Goal: Task Accomplishment & Management: Manage account settings

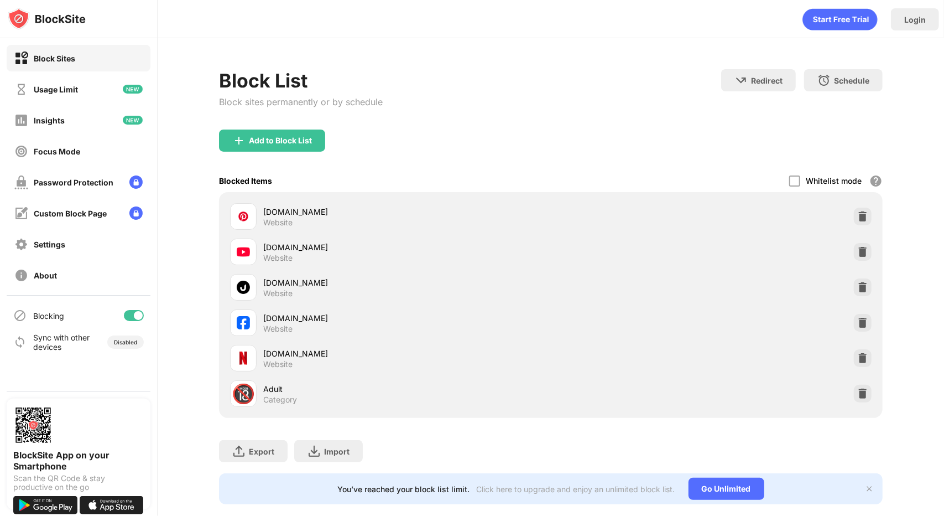
scroll to position [27, 0]
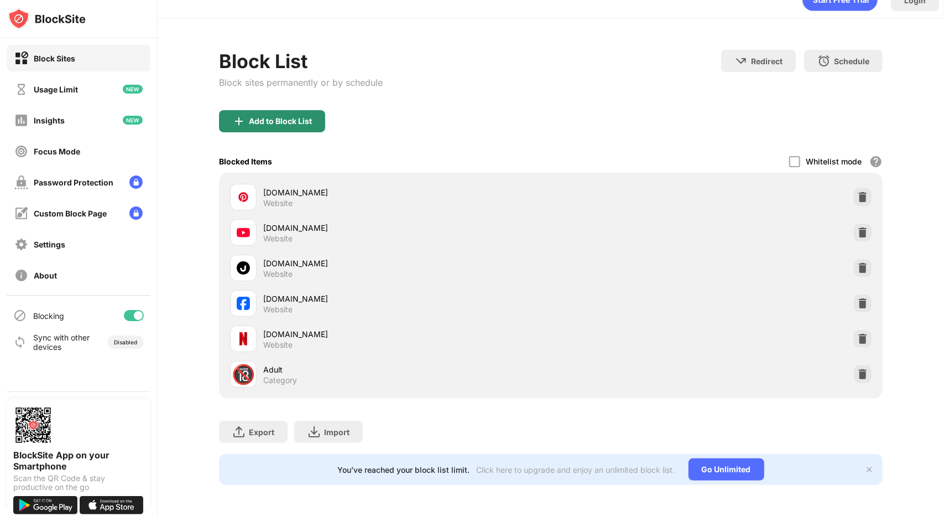
click at [273, 117] on div "Add to Block List" at bounding box center [280, 121] width 63 height 9
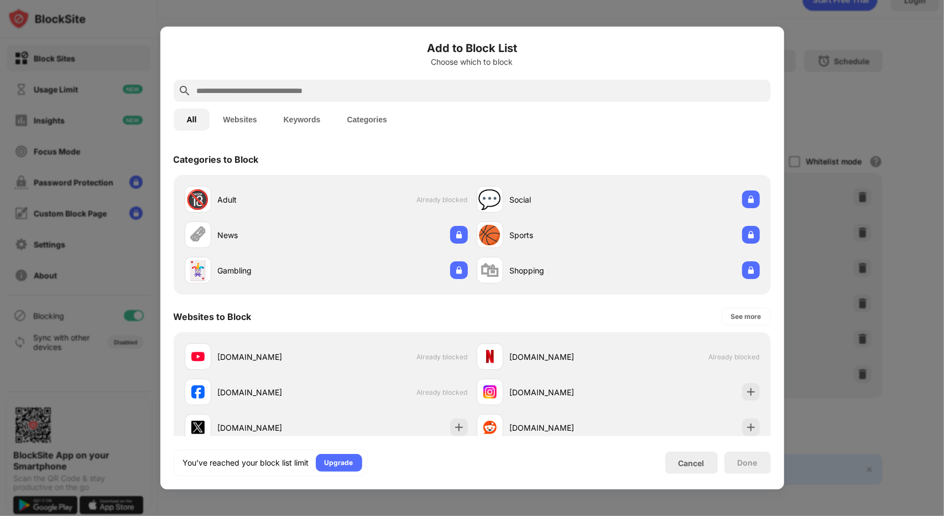
drag, startPoint x: 273, startPoint y: 113, endPoint x: 667, endPoint y: 316, distance: 442.8
click at [667, 316] on div "Add to Block List Choose which to block All Websites Keywords Categories Catego…" at bounding box center [472, 258] width 597 height 436
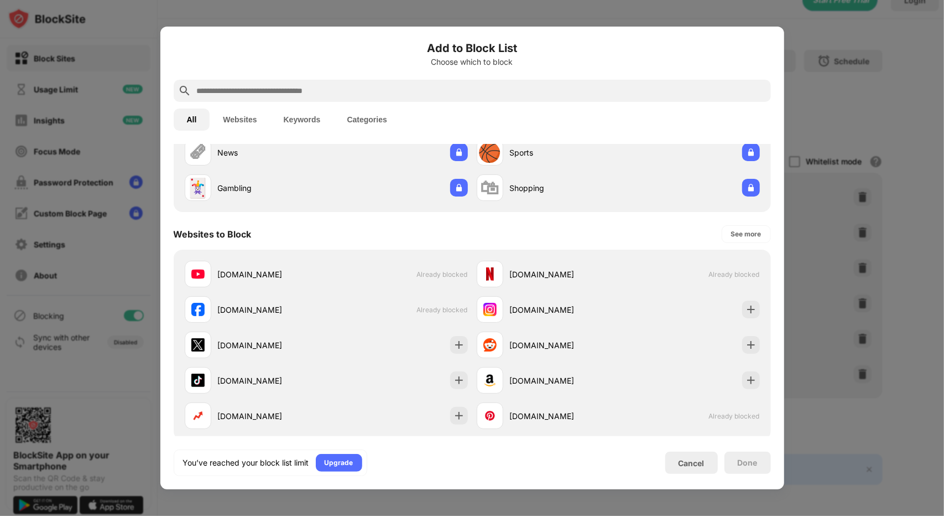
scroll to position [92, 0]
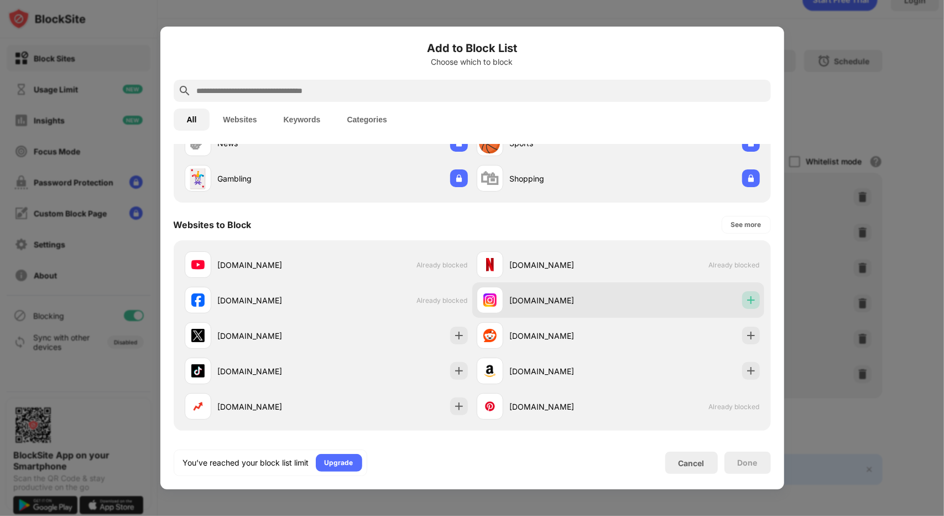
click at [746, 303] on img at bounding box center [751, 299] width 11 height 11
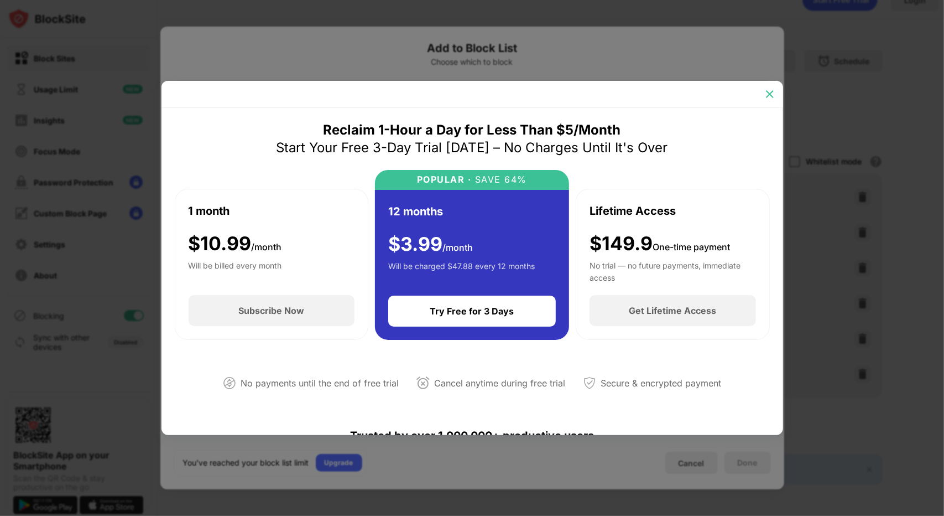
click at [772, 91] on img at bounding box center [769, 94] width 11 height 11
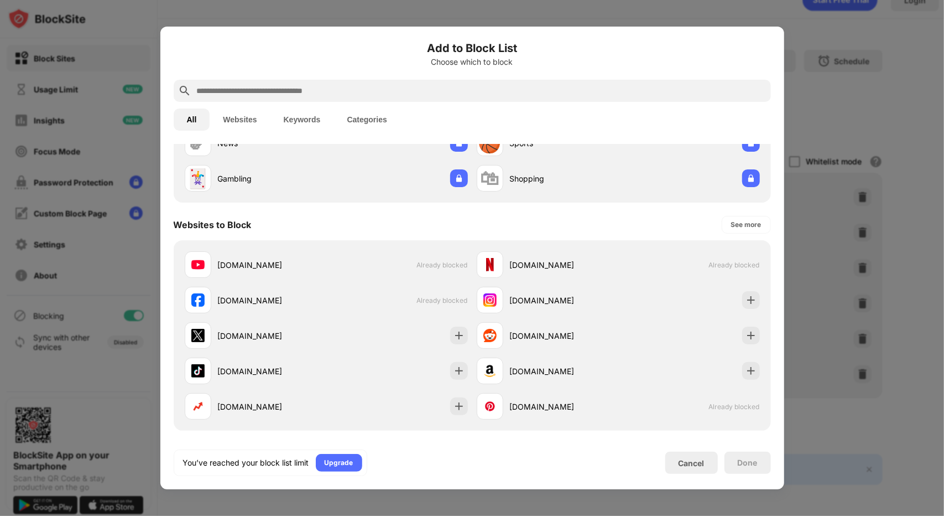
click at [821, 83] on div at bounding box center [472, 258] width 944 height 516
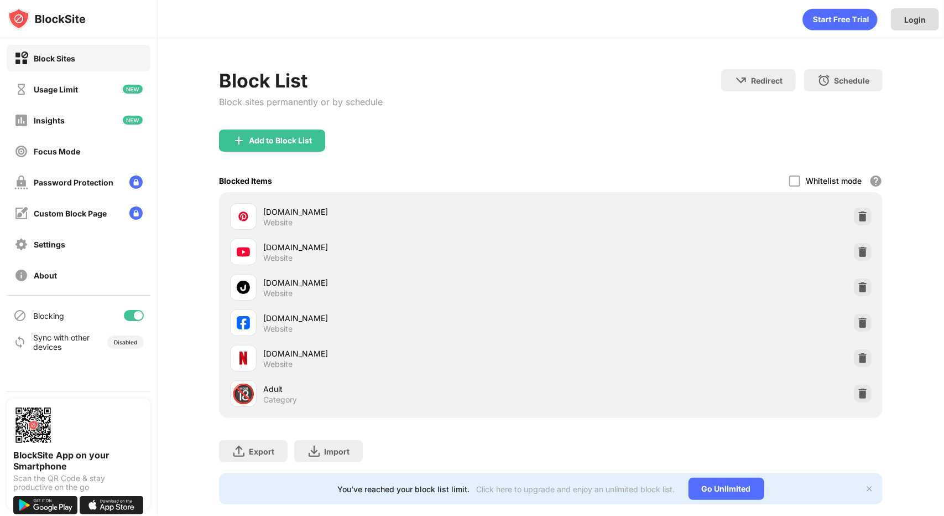
click at [910, 22] on div "Login" at bounding box center [915, 19] width 22 height 9
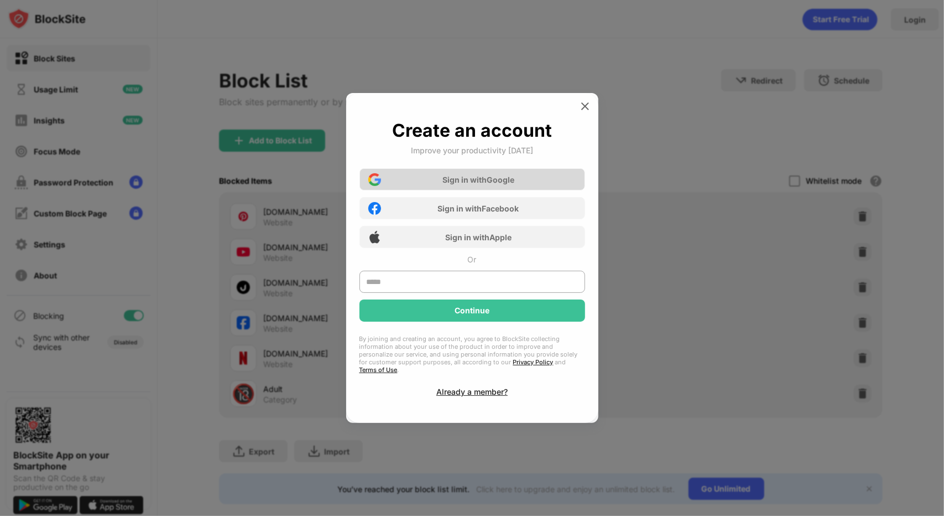
click at [509, 184] on div "Sign in with Google" at bounding box center [479, 179] width 72 height 9
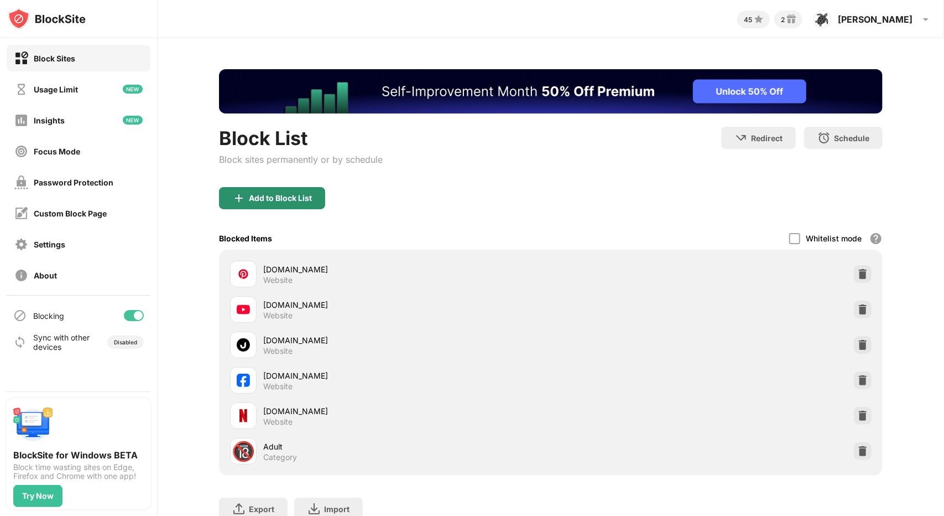
click at [288, 195] on div "Add to Block List" at bounding box center [280, 198] width 63 height 9
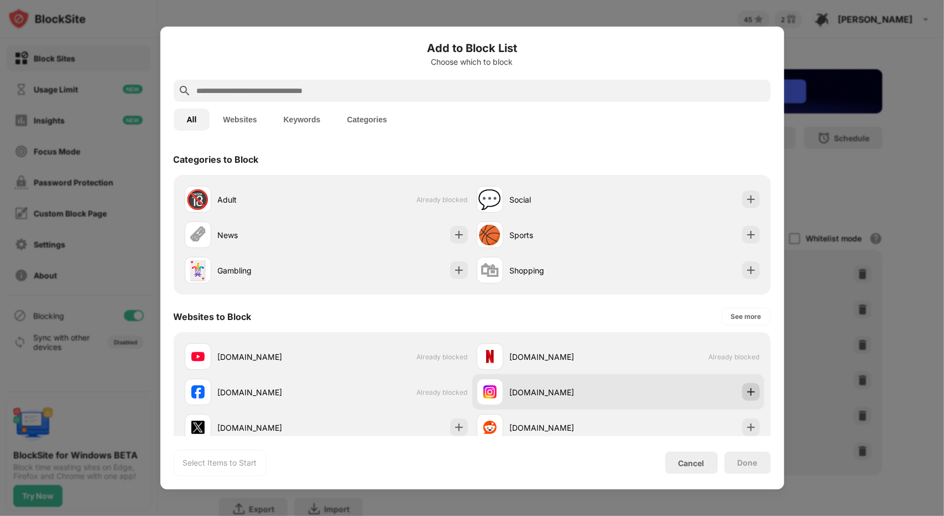
click at [746, 393] on img at bounding box center [751, 391] width 11 height 11
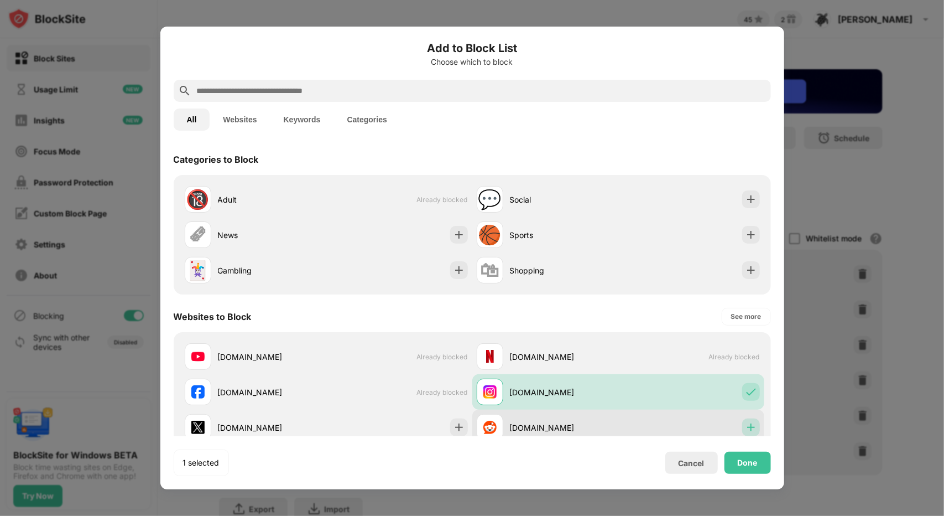
click at [746, 425] on img at bounding box center [751, 427] width 11 height 11
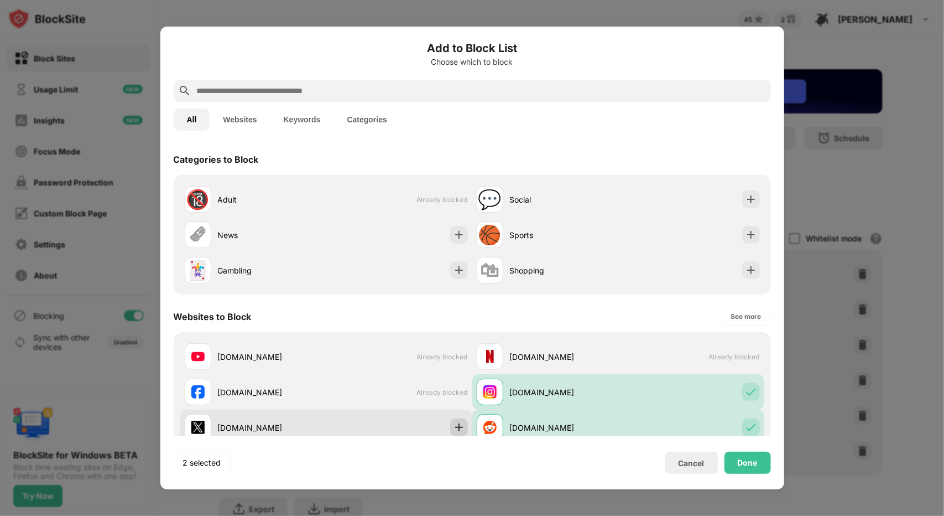
click at [456, 425] on img at bounding box center [459, 427] width 11 height 11
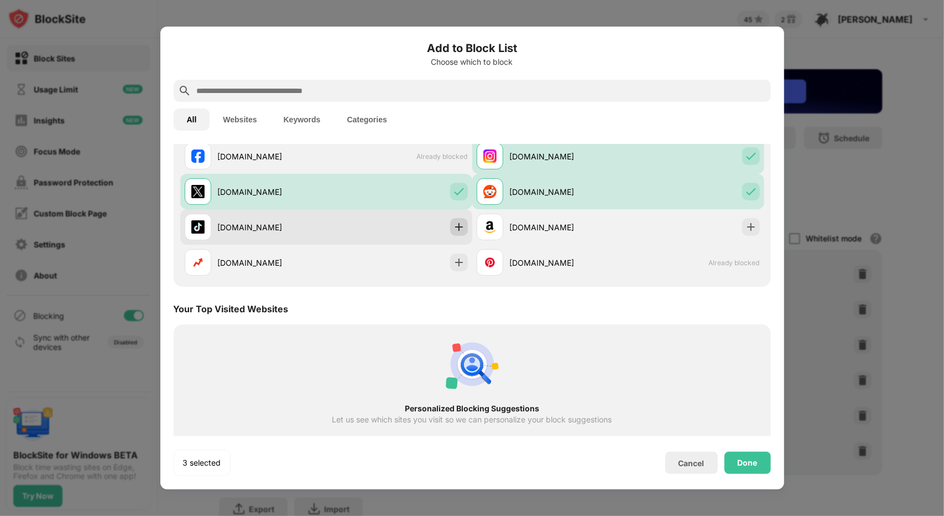
click at [456, 230] on img at bounding box center [459, 226] width 11 height 11
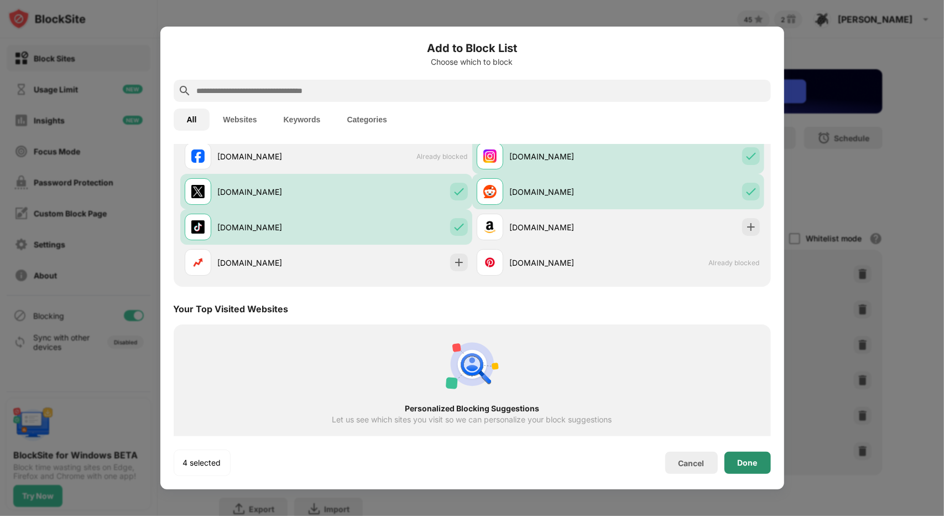
click at [740, 464] on div "Done" at bounding box center [748, 462] width 20 height 9
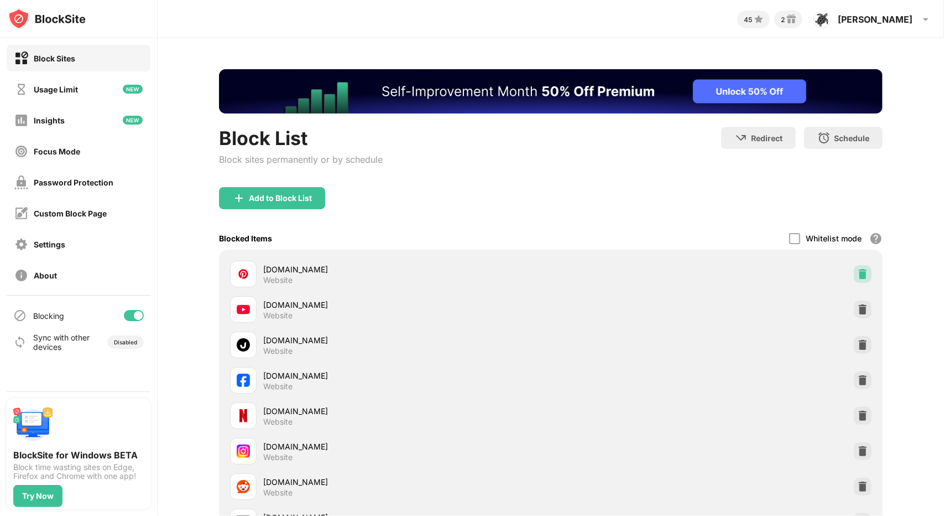
click at [860, 276] on img at bounding box center [862, 273] width 11 height 11
click at [299, 222] on div "Add to Block List" at bounding box center [551, 207] width 664 height 40
click at [303, 210] on div "Add to Block List" at bounding box center [551, 207] width 664 height 40
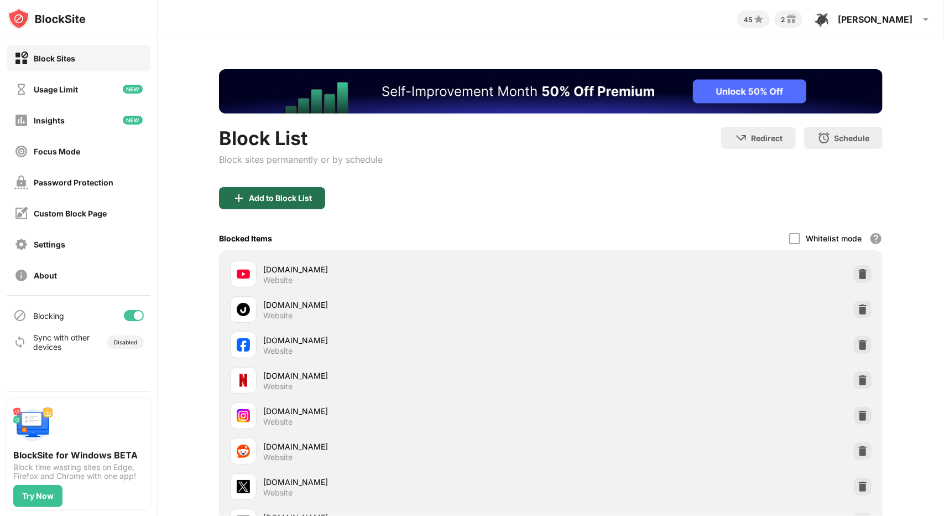
click at [303, 202] on div "Add to Block List" at bounding box center [272, 198] width 106 height 22
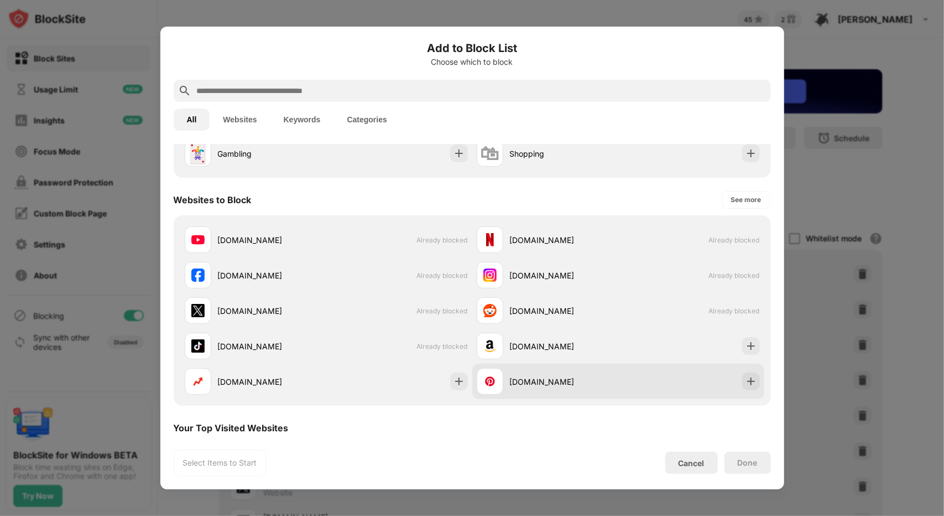
scroll to position [117, 0]
click at [746, 384] on img at bounding box center [751, 380] width 11 height 11
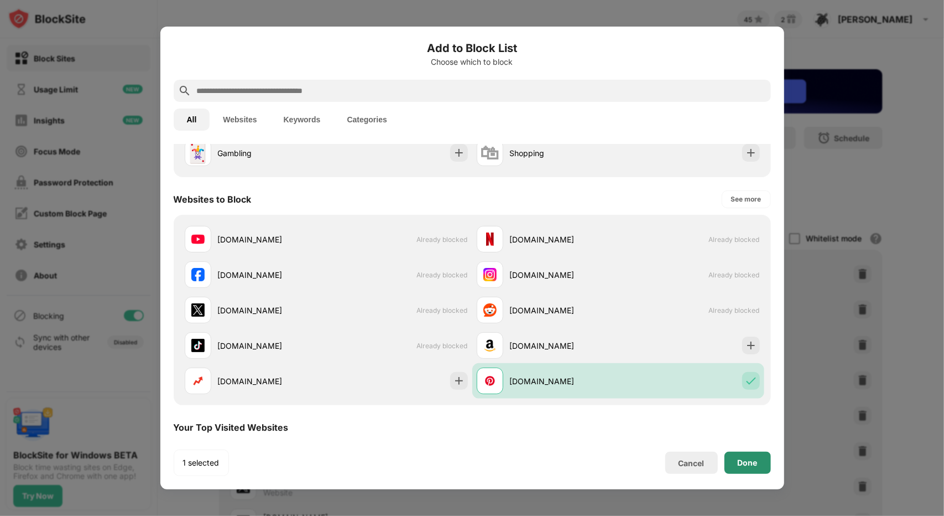
click at [737, 464] on div "Done" at bounding box center [748, 462] width 46 height 22
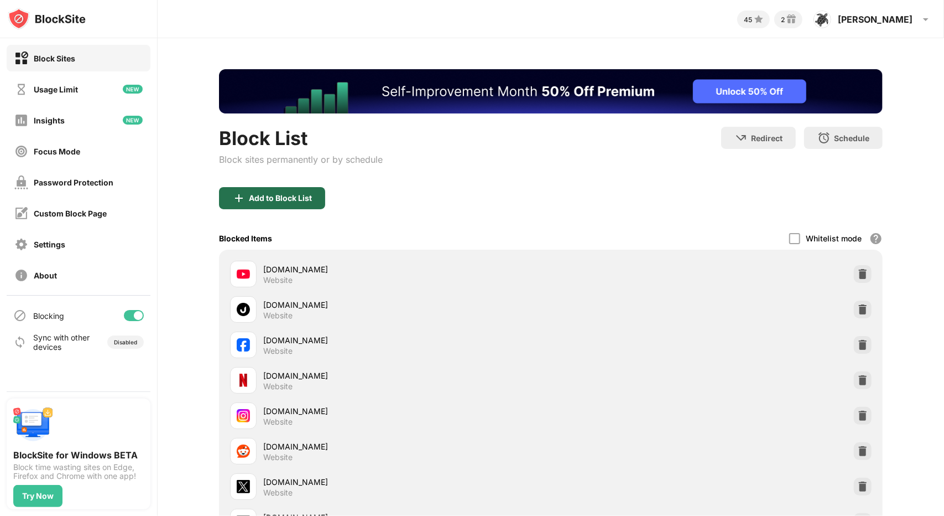
click at [299, 194] on div "Add to Block List" at bounding box center [280, 198] width 63 height 9
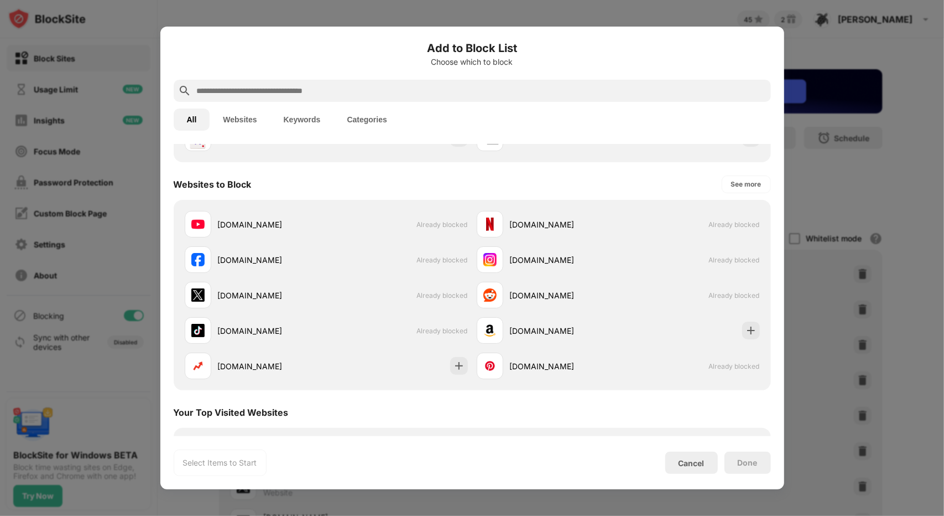
scroll to position [137, 0]
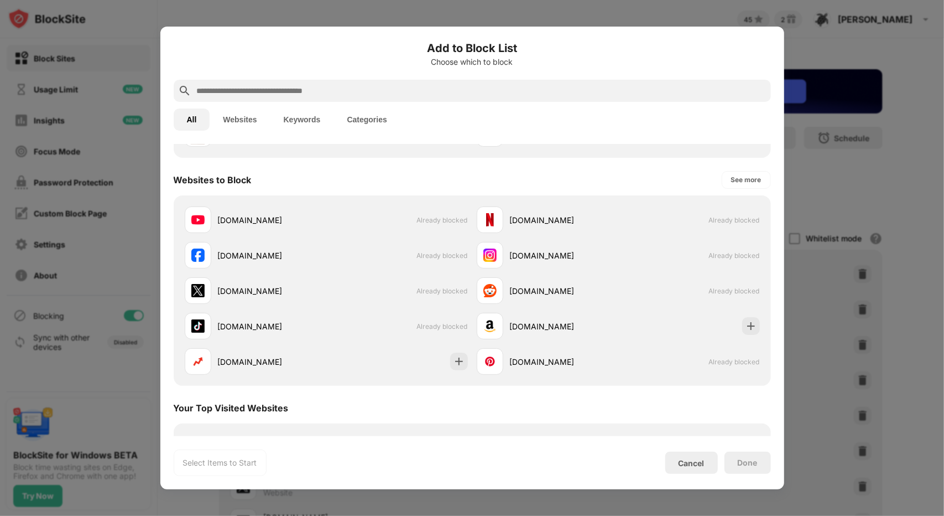
click at [819, 179] on div at bounding box center [472, 258] width 944 height 516
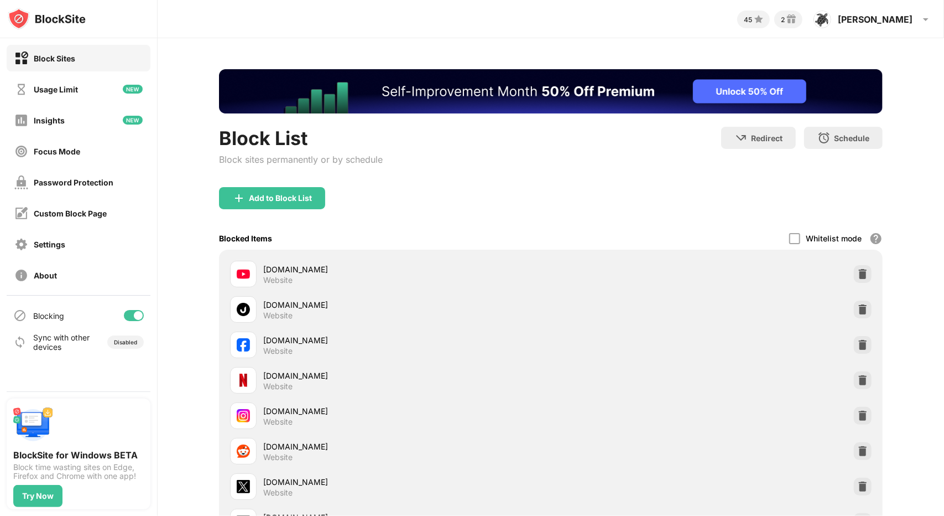
scroll to position [0, 6]
